Goal: Task Accomplishment & Management: Manage account settings

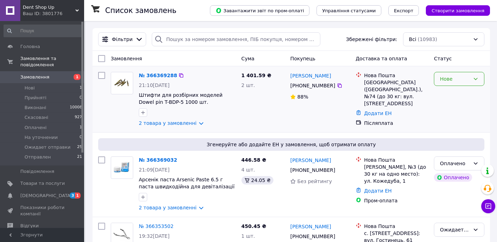
click at [454, 73] on div "Нове" at bounding box center [459, 79] width 50 height 14
click at [452, 123] on li "Ожидает отправки" at bounding box center [459, 126] width 50 height 20
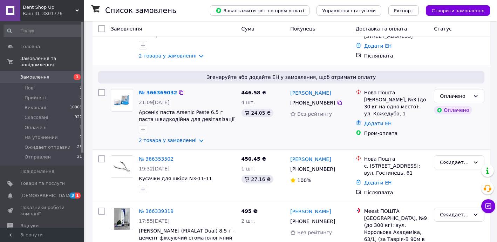
scroll to position [85, 0]
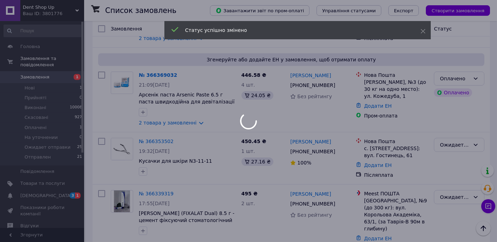
click at [472, 77] on div at bounding box center [248, 121] width 497 height 242
click at [470, 78] on div at bounding box center [248, 121] width 497 height 242
click at [469, 80] on div at bounding box center [248, 121] width 497 height 242
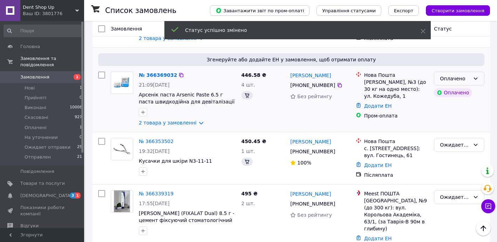
click at [469, 80] on div "Оплачено" at bounding box center [455, 79] width 30 height 8
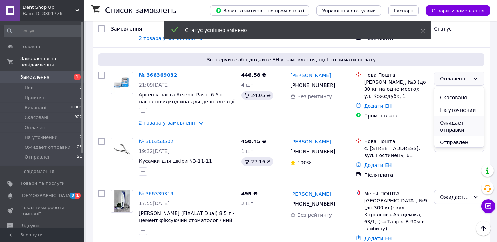
scroll to position [22, 0]
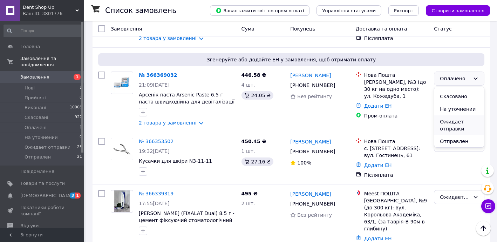
click at [455, 122] on li "Ожидает отправки" at bounding box center [459, 125] width 50 height 20
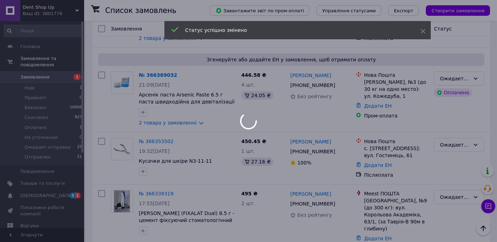
click at [53, 187] on div at bounding box center [248, 121] width 497 height 242
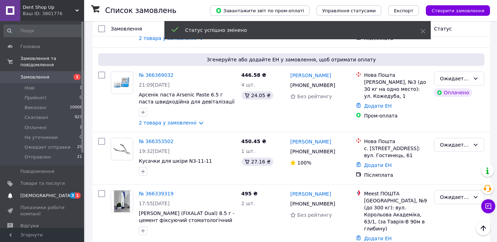
click at [51, 192] on span "[DEMOGRAPHIC_DATA]" at bounding box center [42, 195] width 45 height 6
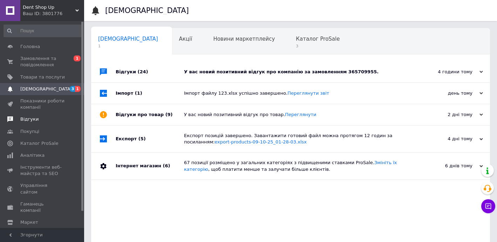
click at [39, 121] on span "Відгуки" at bounding box center [42, 119] width 45 height 6
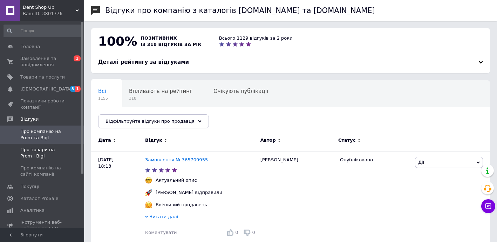
click at [53, 149] on span "Про товари на Prom і Bigl" at bounding box center [42, 152] width 45 height 13
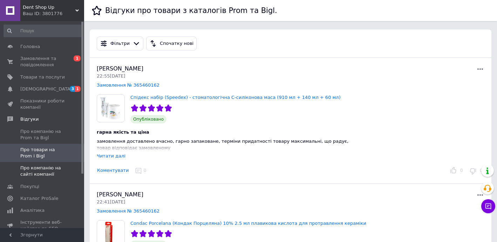
click at [58, 172] on span "Про компанію на сайті компанії" at bounding box center [42, 171] width 45 height 13
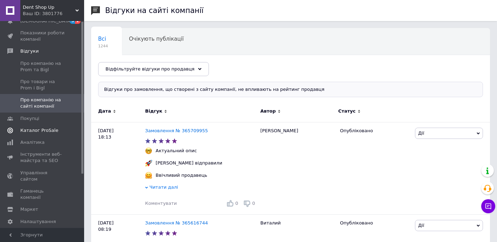
scroll to position [73, 0]
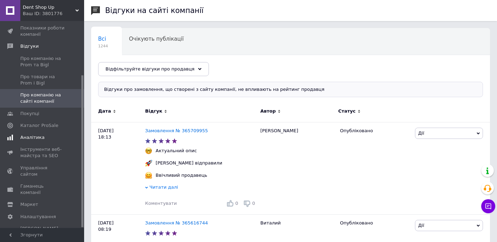
click at [40, 142] on link "Аналітика" at bounding box center [43, 137] width 86 height 12
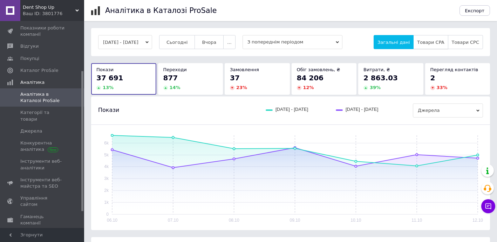
click at [431, 42] on span "Товари CPA" at bounding box center [430, 42] width 27 height 5
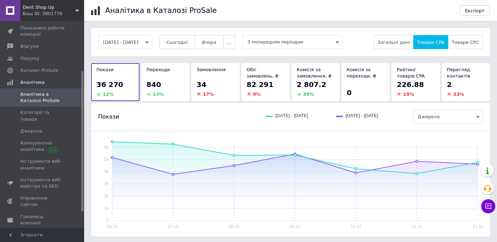
click at [183, 42] on span "Сьогодні" at bounding box center [176, 42] width 21 height 5
